Goal: Communication & Community: Answer question/provide support

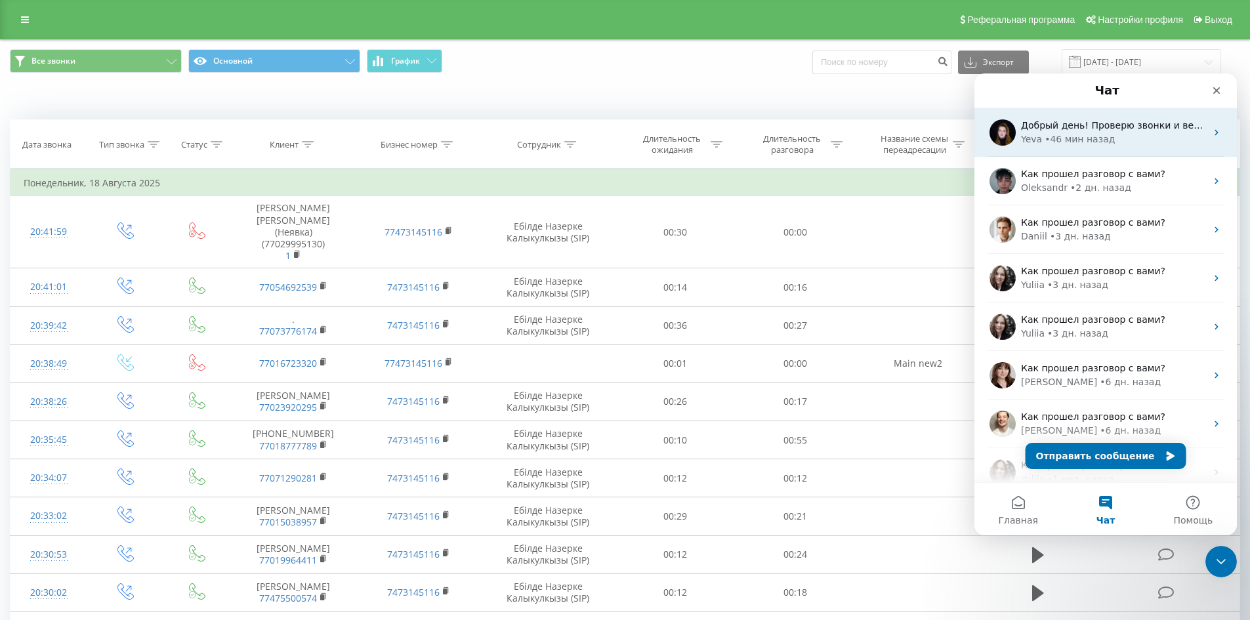
click at [1139, 133] on div "[PERSON_NAME] • 46 мин назад" at bounding box center [1113, 140] width 185 height 14
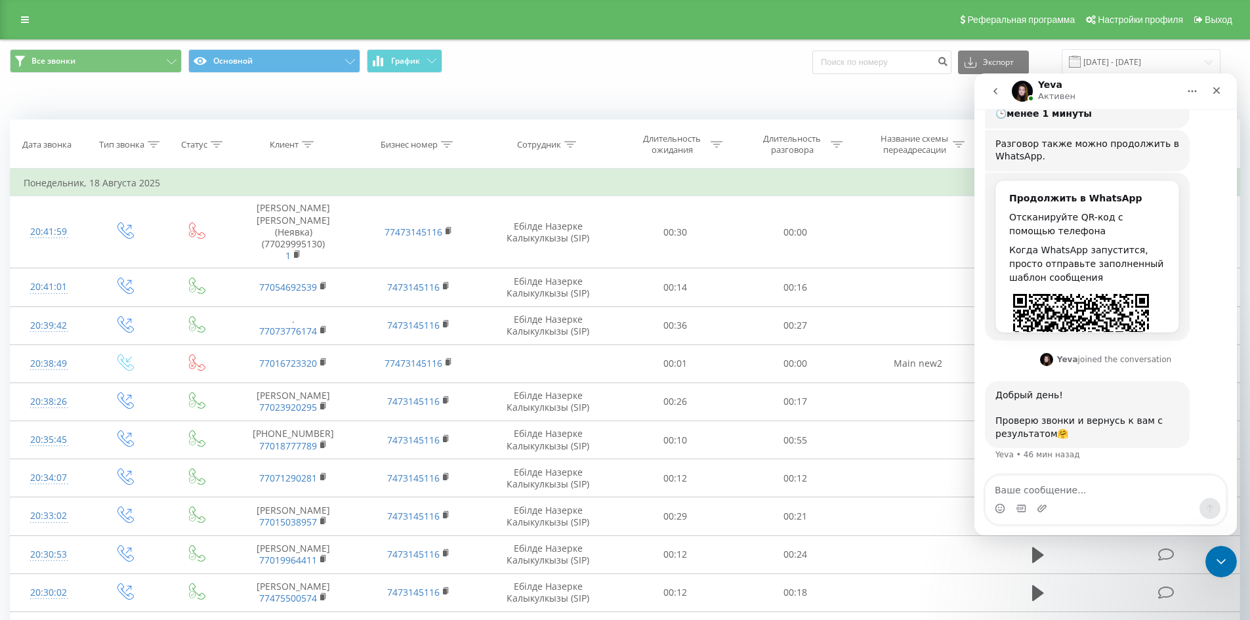
scroll to position [501, 0]
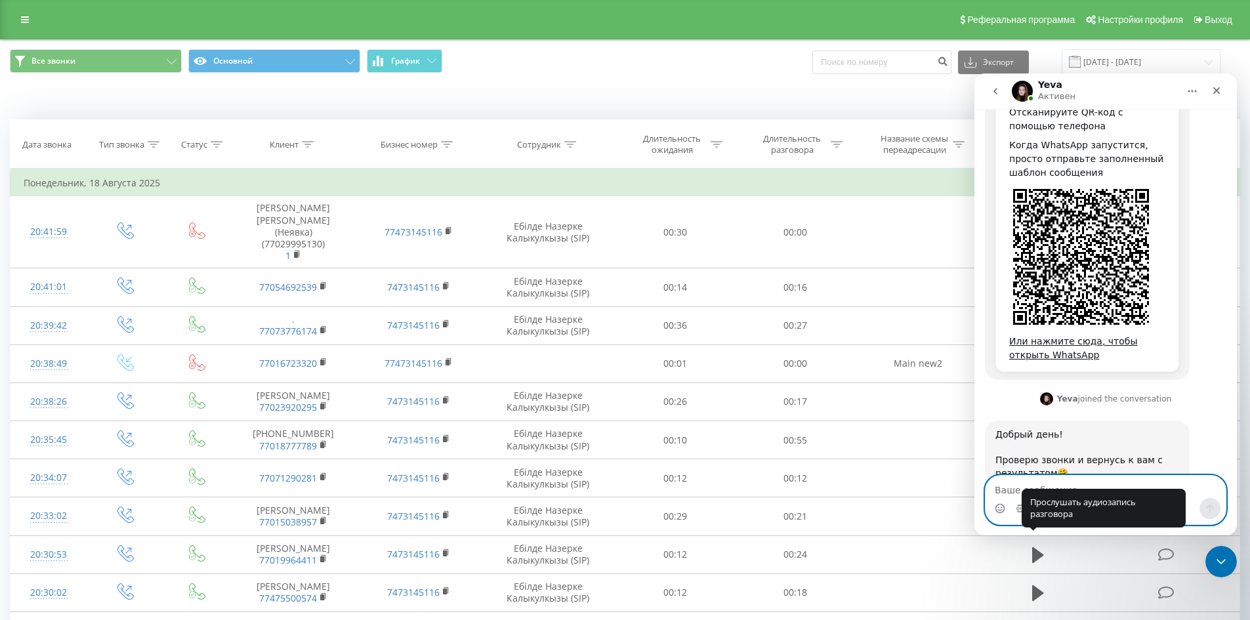
click at [1009, 486] on textarea "Ваше сообщение..." at bounding box center [1106, 487] width 240 height 22
type textarea "t"
type textarea "[PERSON_NAME]"
paste textarea "Р"
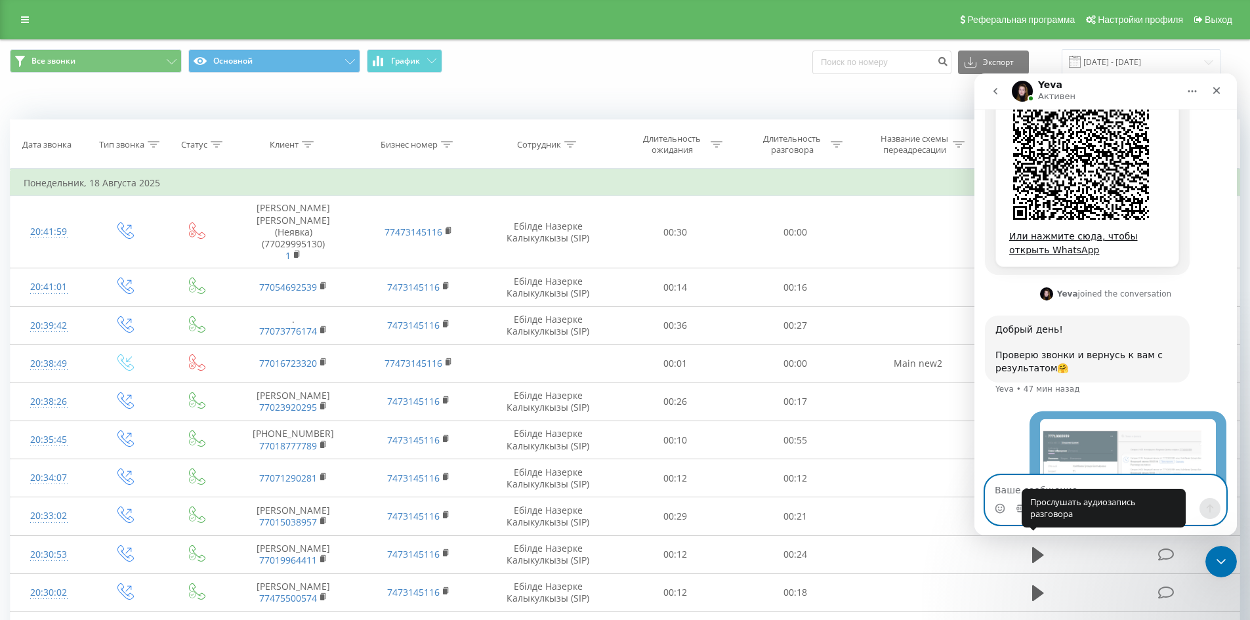
scroll to position [637, 0]
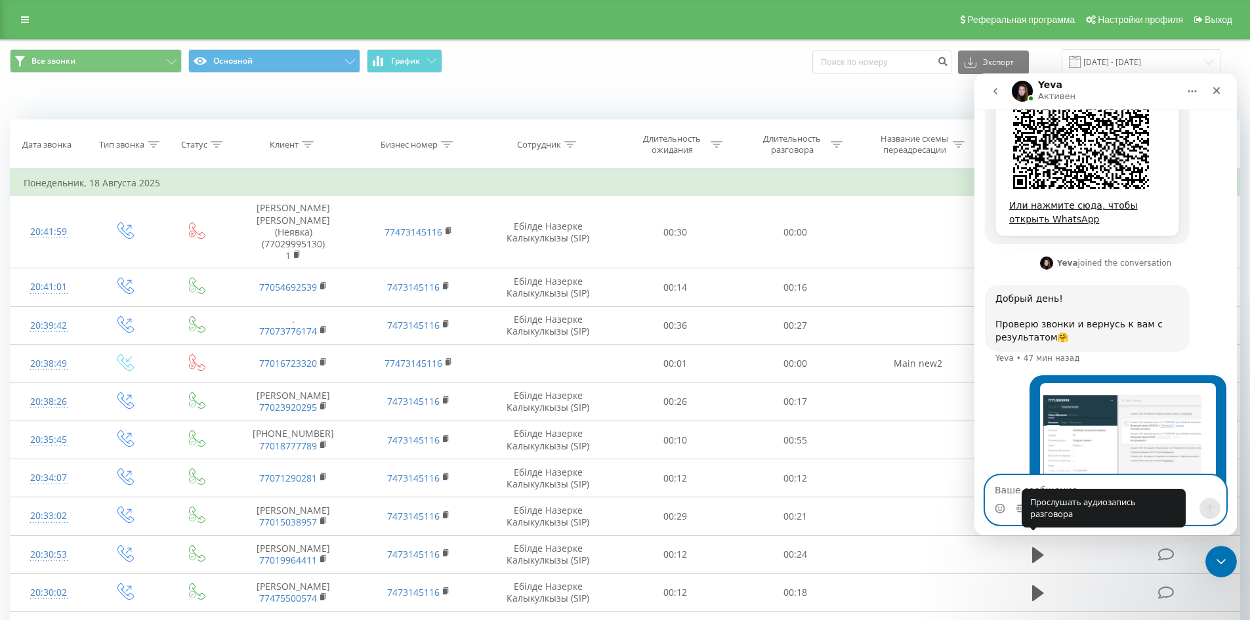
click at [999, 490] on textarea "Ваше сообщение..." at bounding box center [1106, 487] width 240 height 22
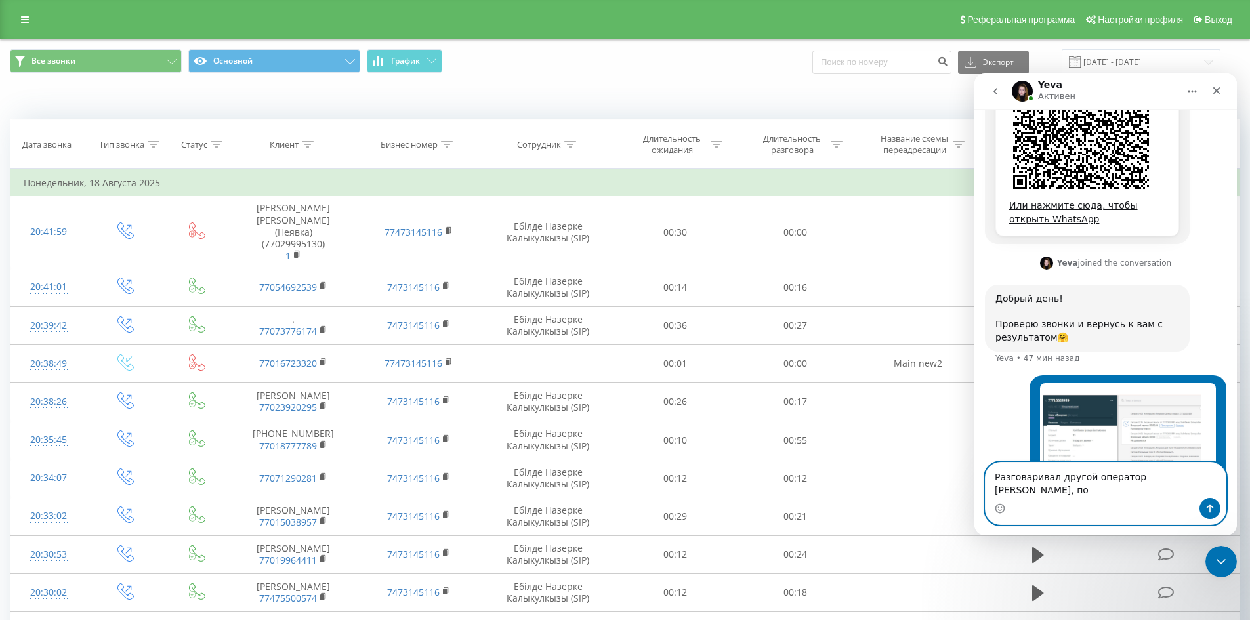
scroll to position [650, 0]
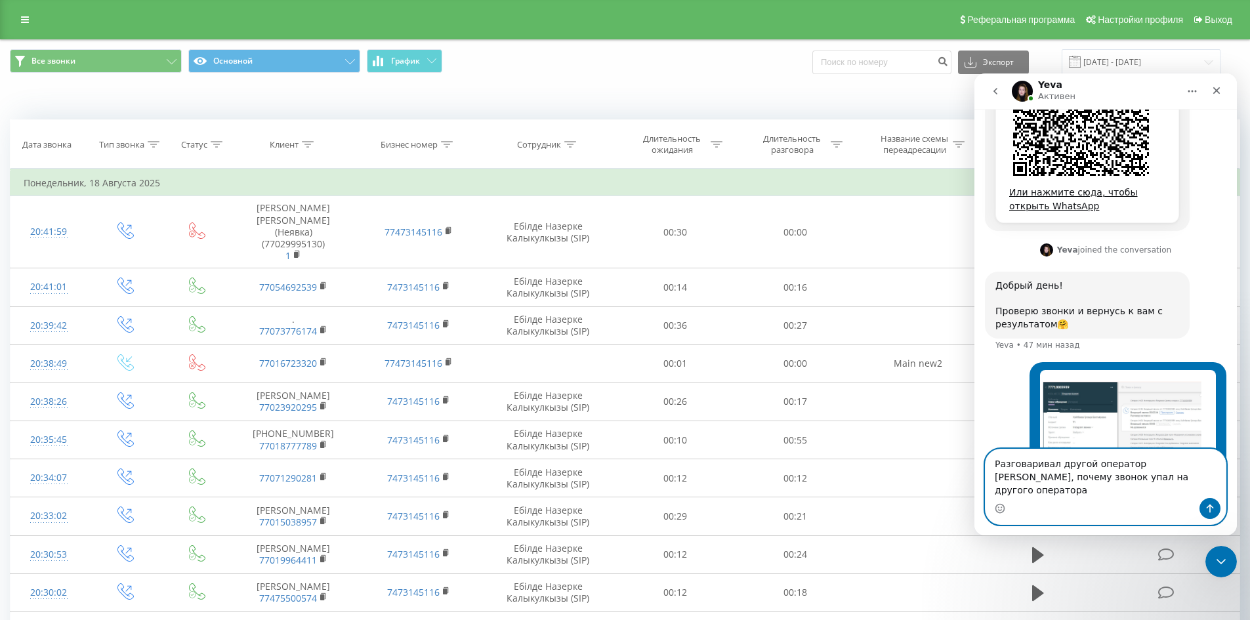
type textarea "Разговаривал другой оператор [PERSON_NAME], почему звонок упал на другого опера…"
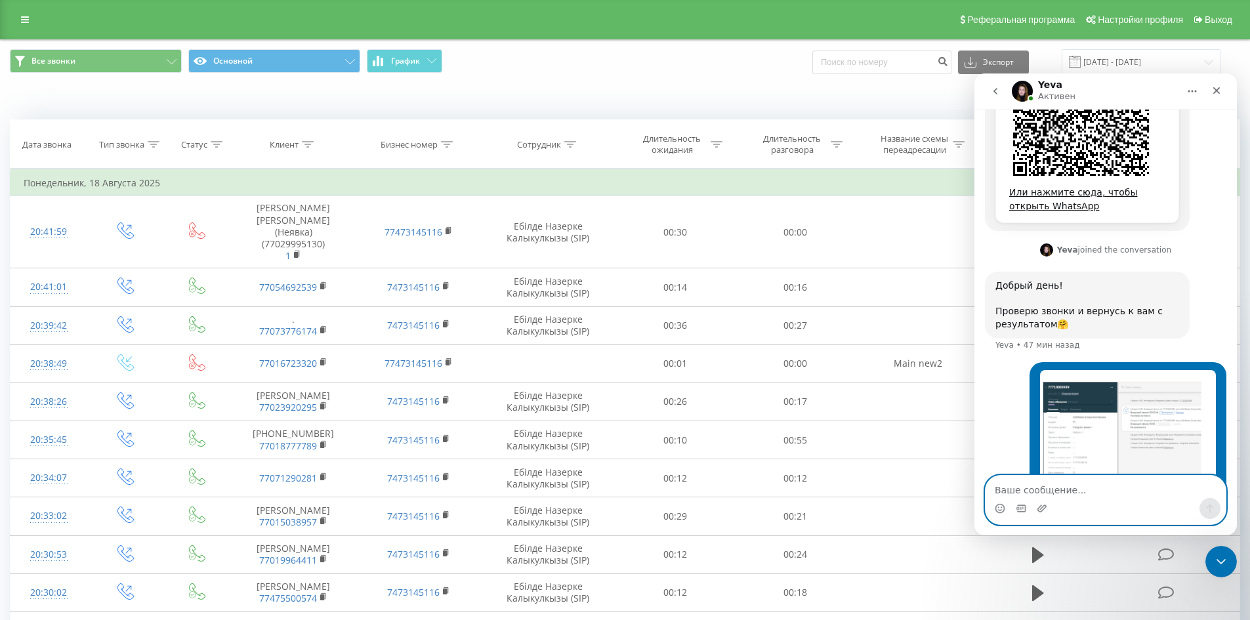
scroll to position [692, 0]
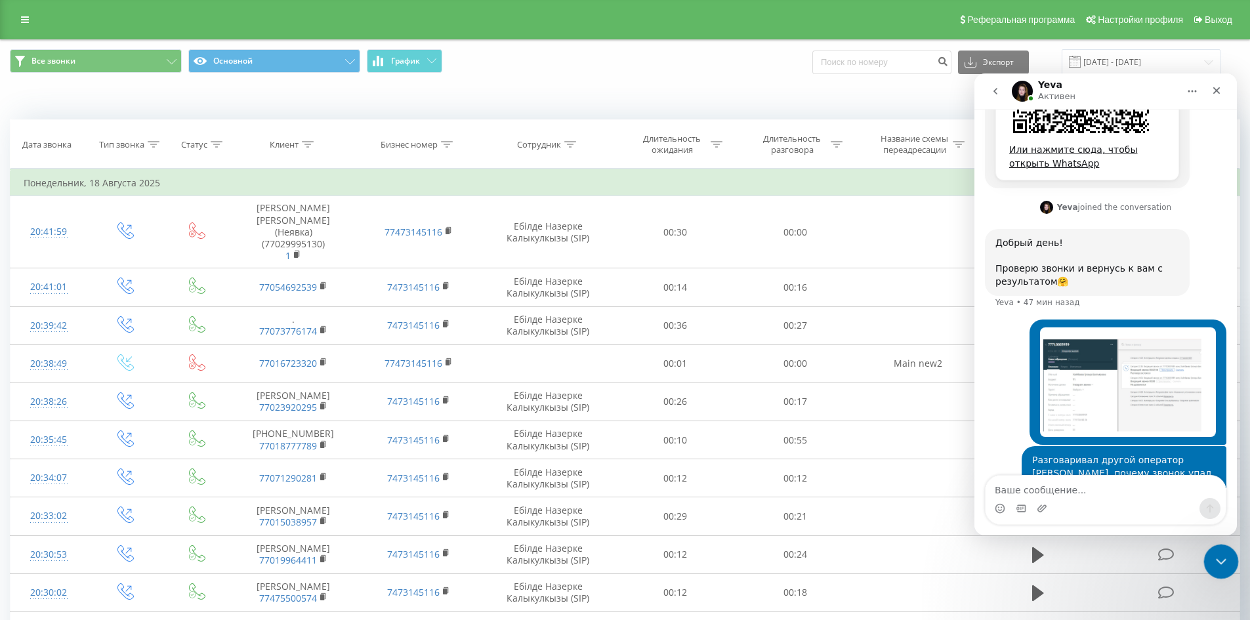
click at [1224, 554] on icon "Закрыть службу сообщений Intercom" at bounding box center [1220, 560] width 16 height 16
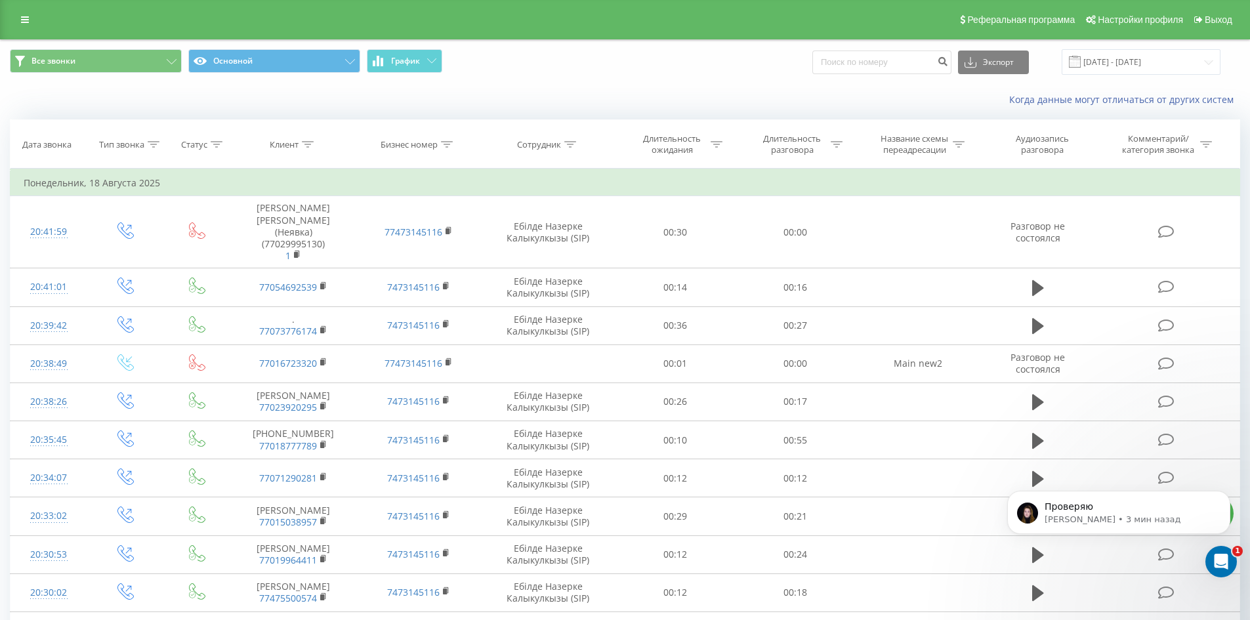
scroll to position [0, 0]
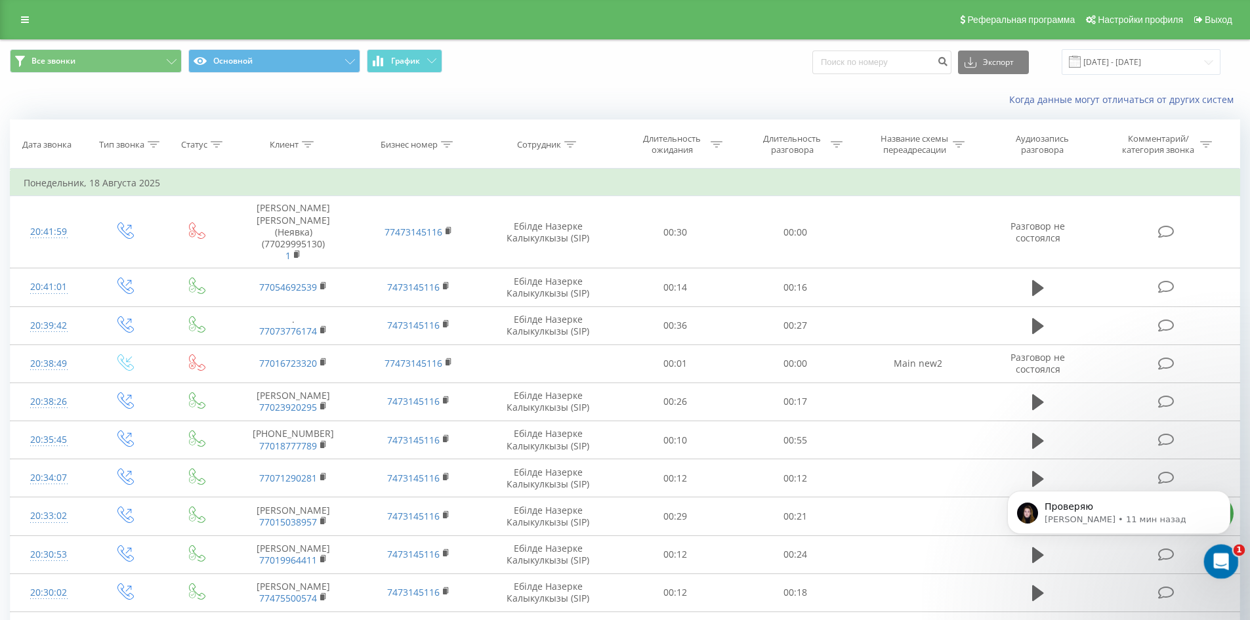
click at [1231, 561] on div "Открыть службу сообщений Intercom" at bounding box center [1219, 559] width 43 height 43
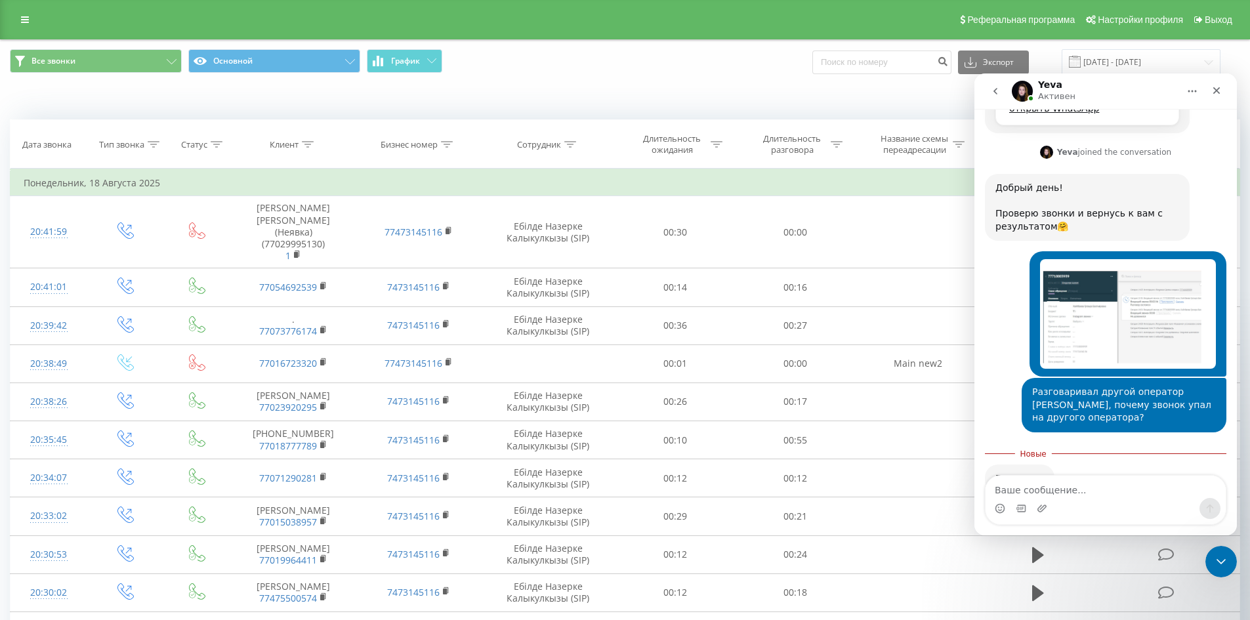
scroll to position [753, 0]
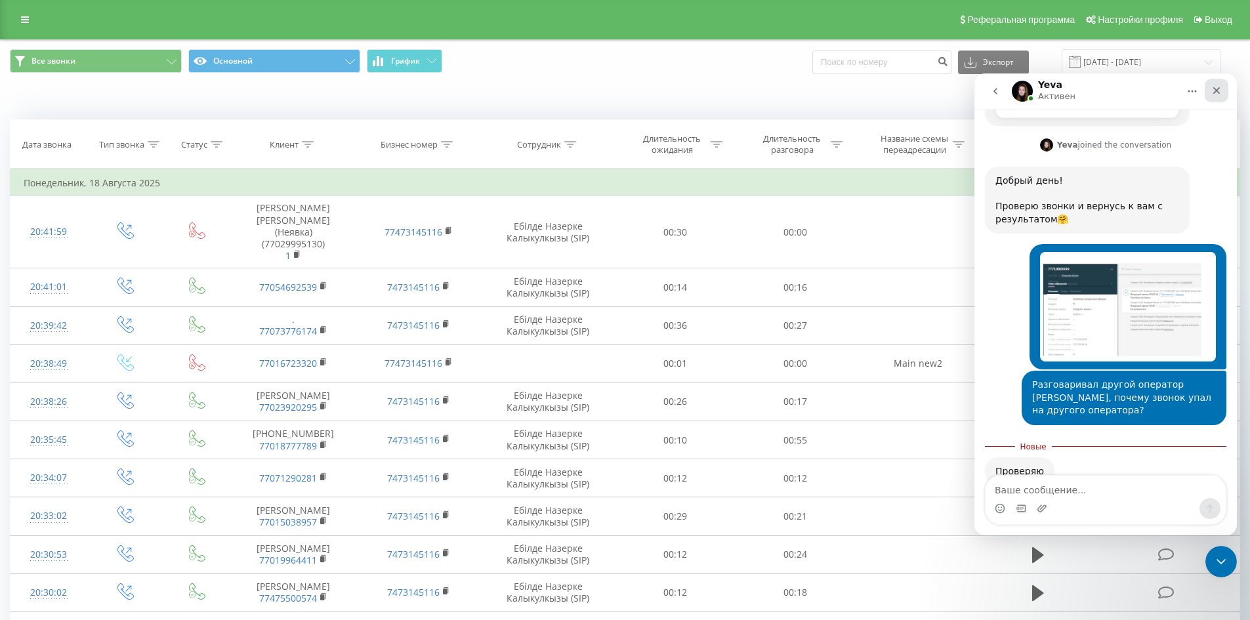
click at [1220, 90] on icon "Закрыть" at bounding box center [1217, 90] width 11 height 11
